Goal: Find specific page/section: Find specific page/section

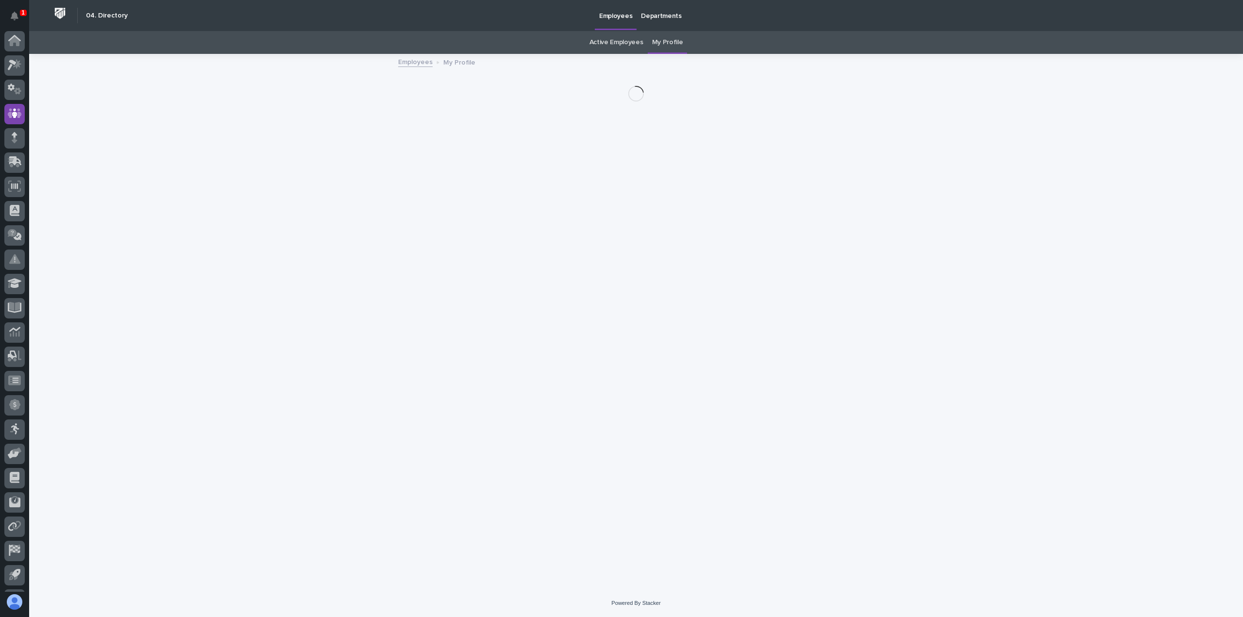
scroll to position [21, 0]
click at [19, 41] on icon at bounding box center [15, 43] width 14 height 11
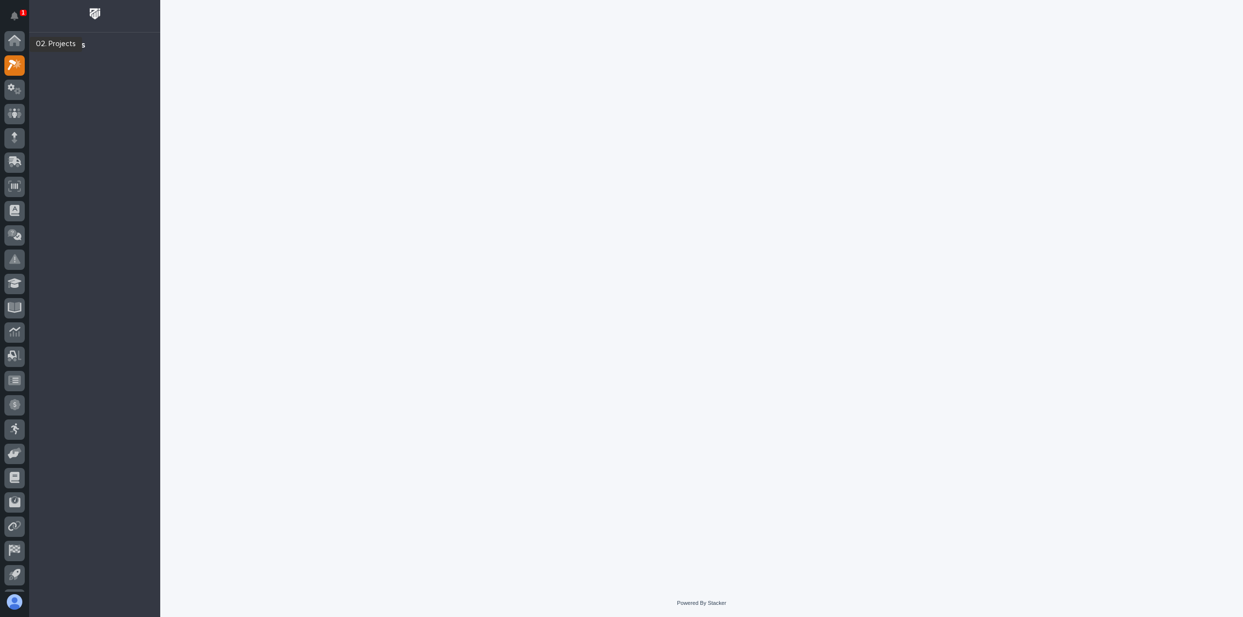
scroll to position [21, 0]
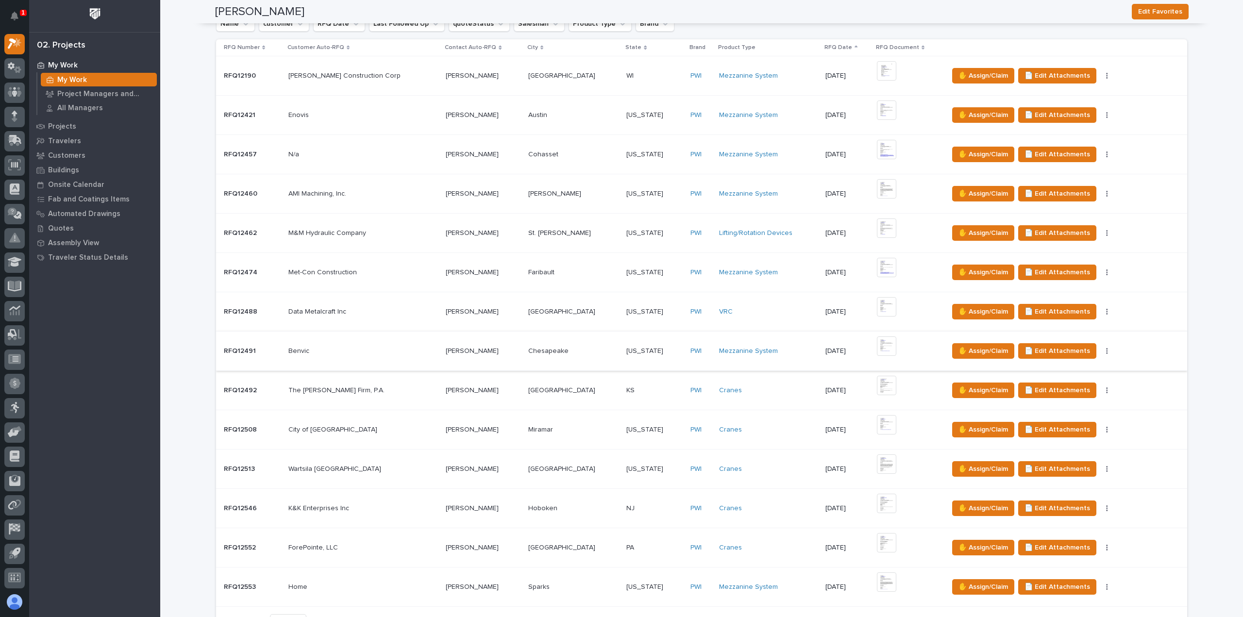
scroll to position [388, 0]
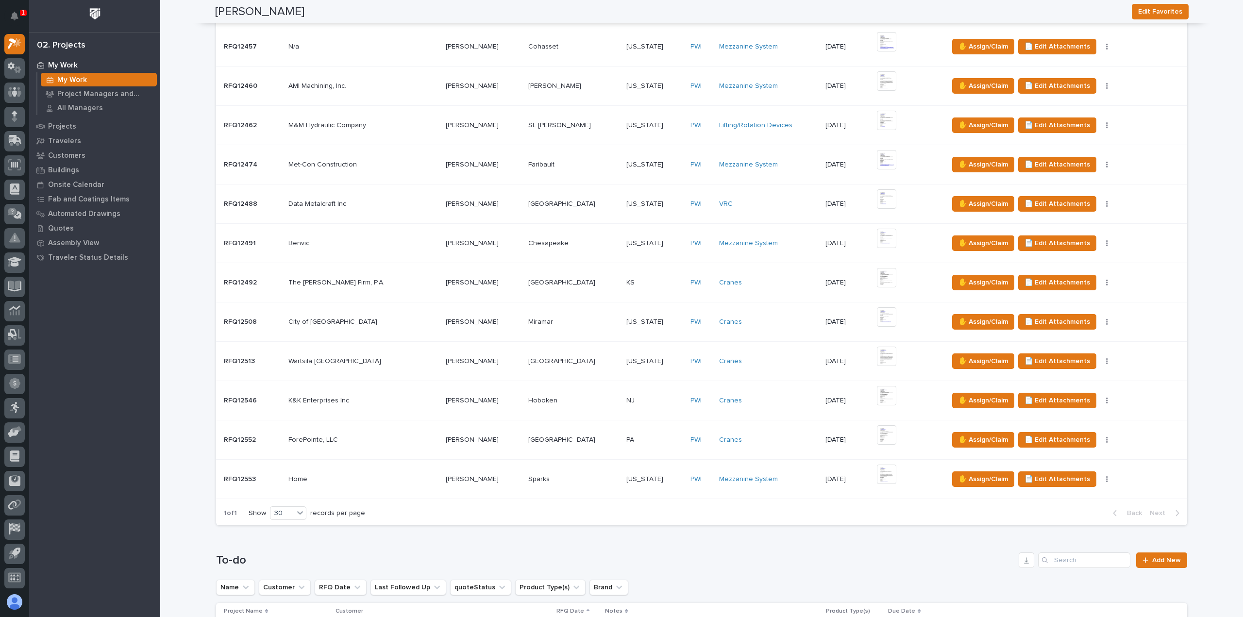
click at [372, 437] on p at bounding box center [363, 440] width 150 height 8
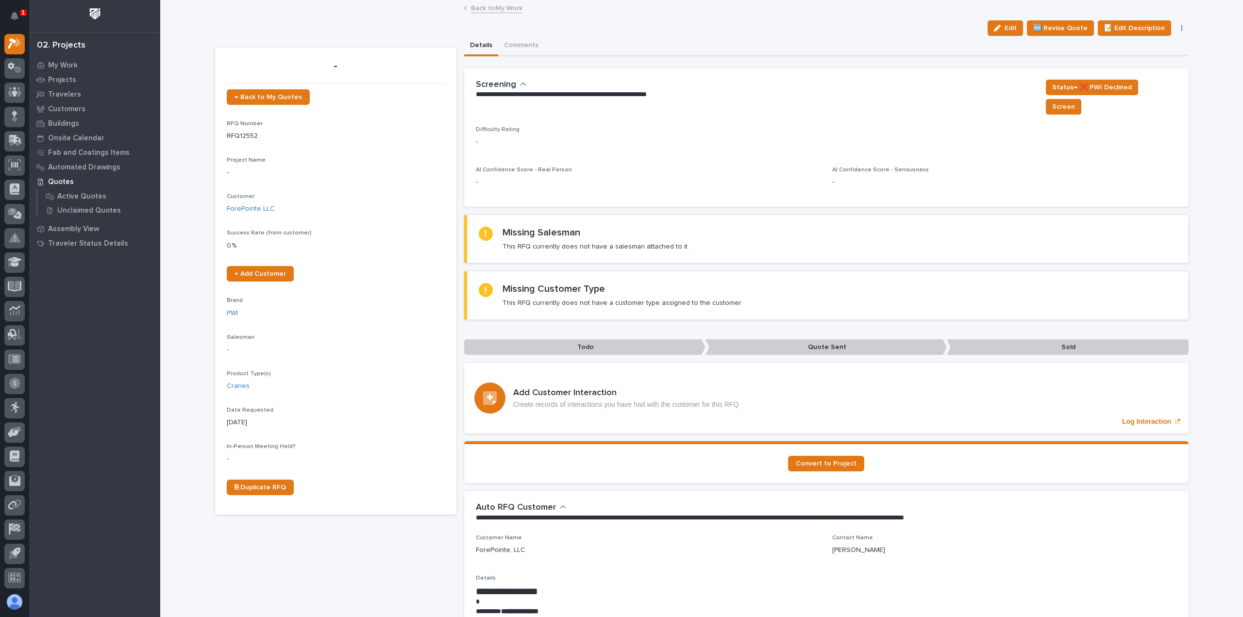
click at [487, 10] on link "Back to My Work" at bounding box center [496, 7] width 51 height 11
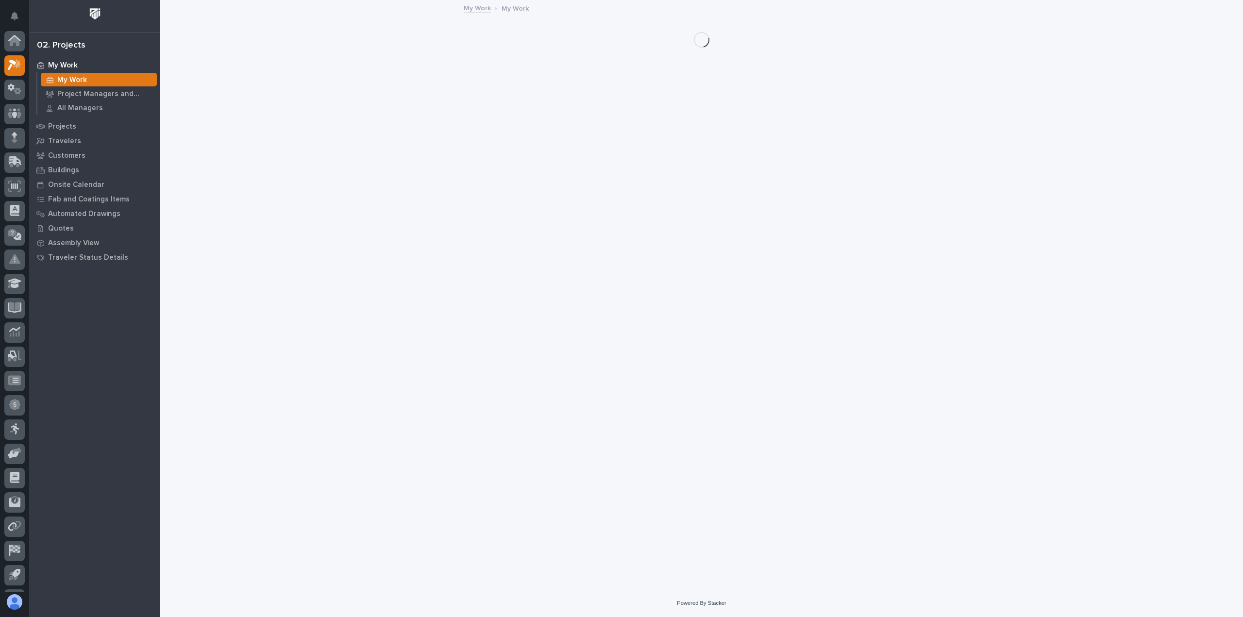
scroll to position [21, 0]
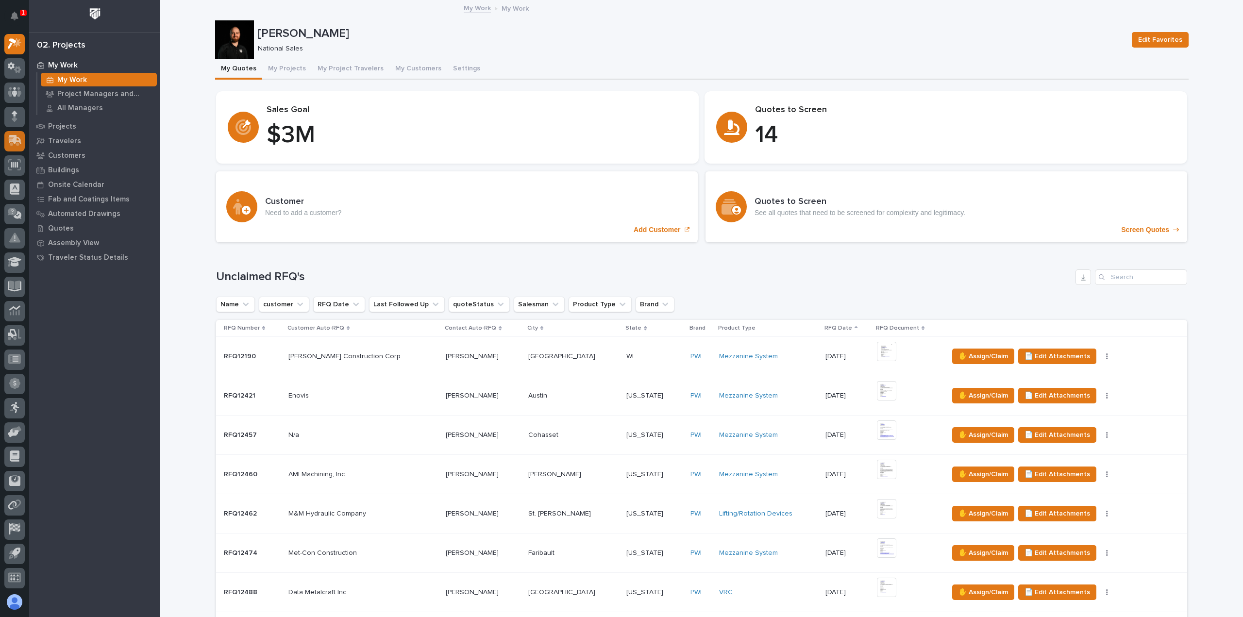
click at [26, 141] on div at bounding box center [14, 311] width 29 height 561
click at [22, 142] on div at bounding box center [14, 141] width 20 height 20
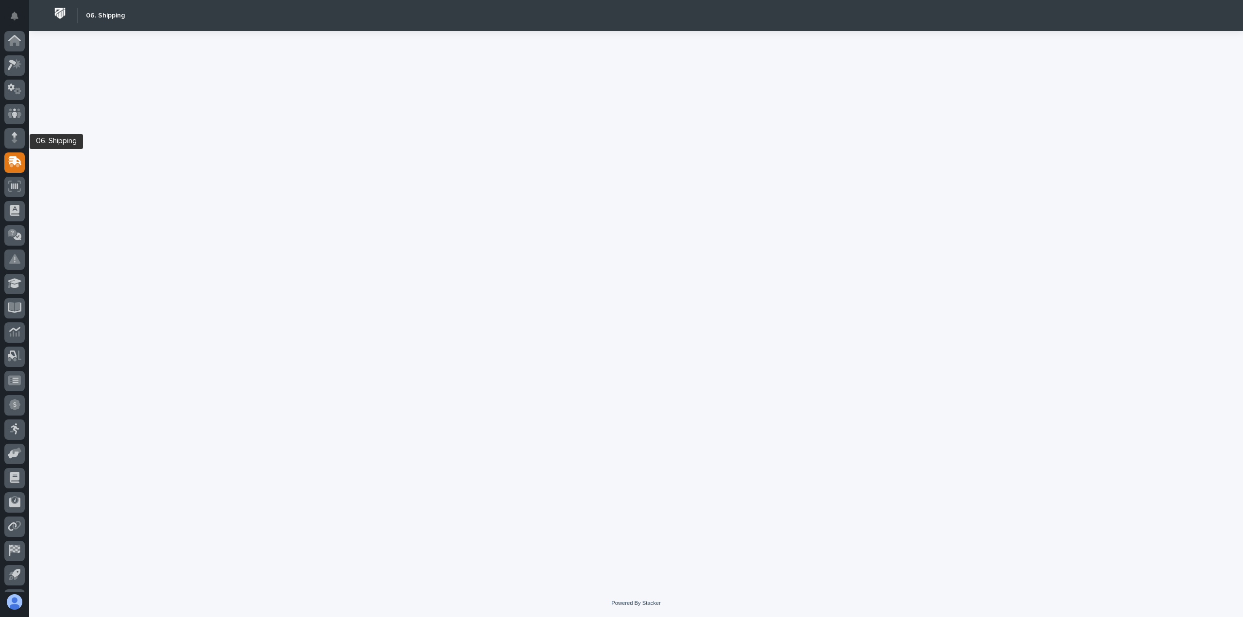
scroll to position [21, 0]
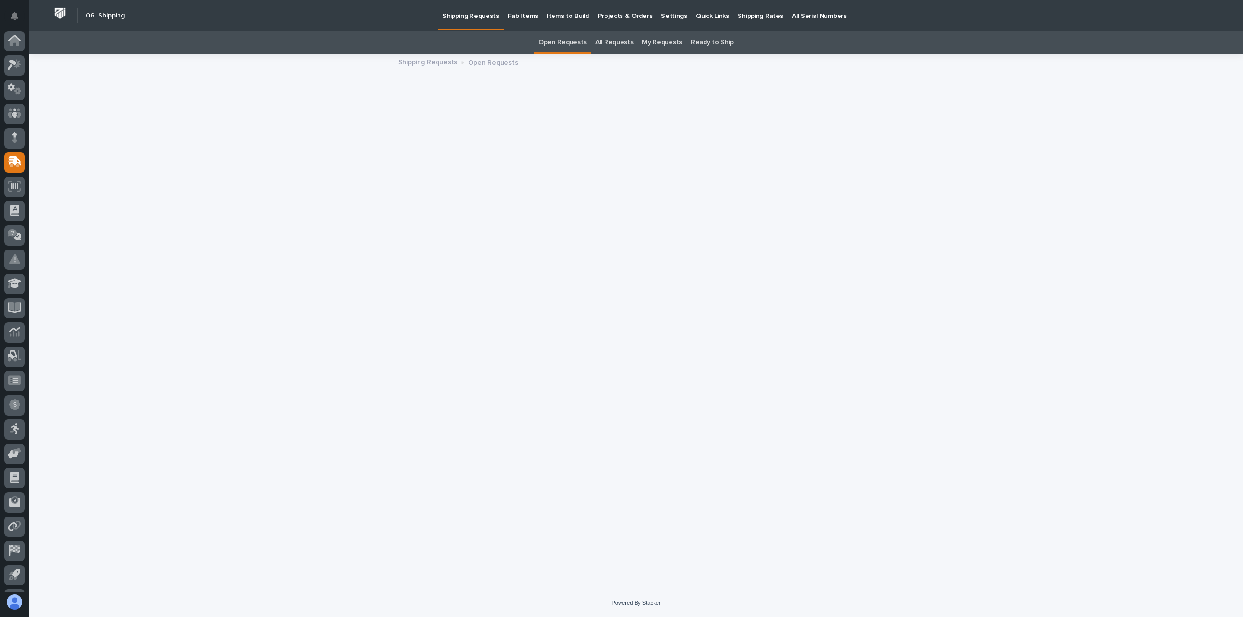
scroll to position [21, 0]
click at [733, 21] on link "Shipping Rates" at bounding box center [760, 15] width 54 height 30
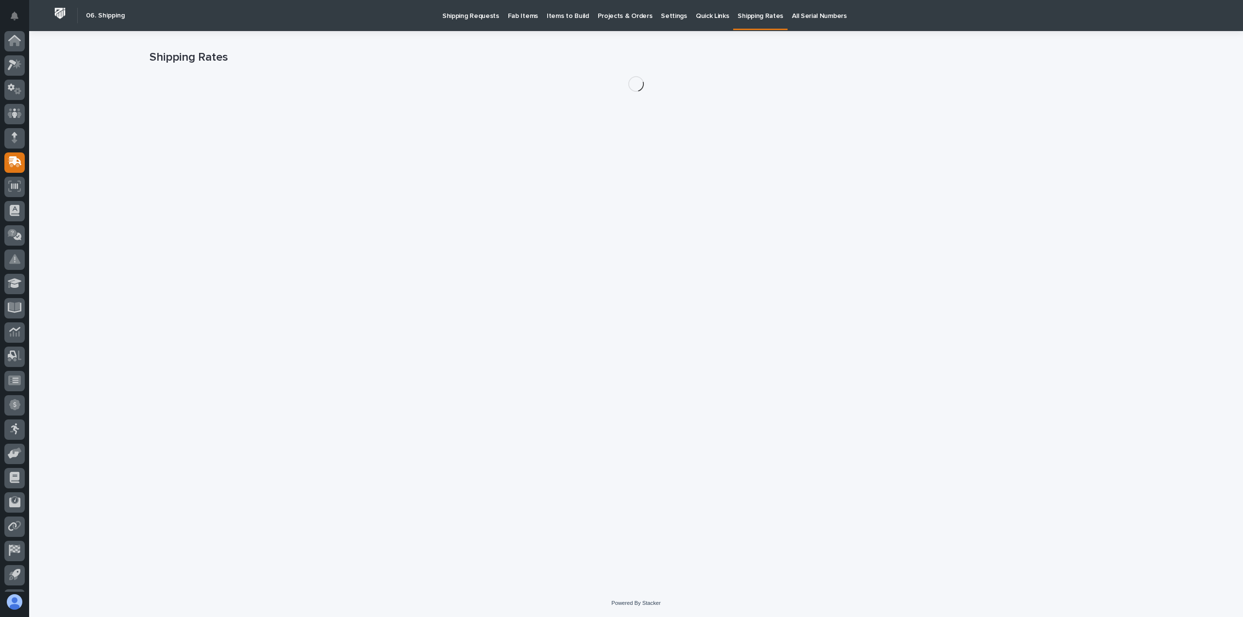
scroll to position [21, 0]
